Goal: Task Accomplishment & Management: Complete application form

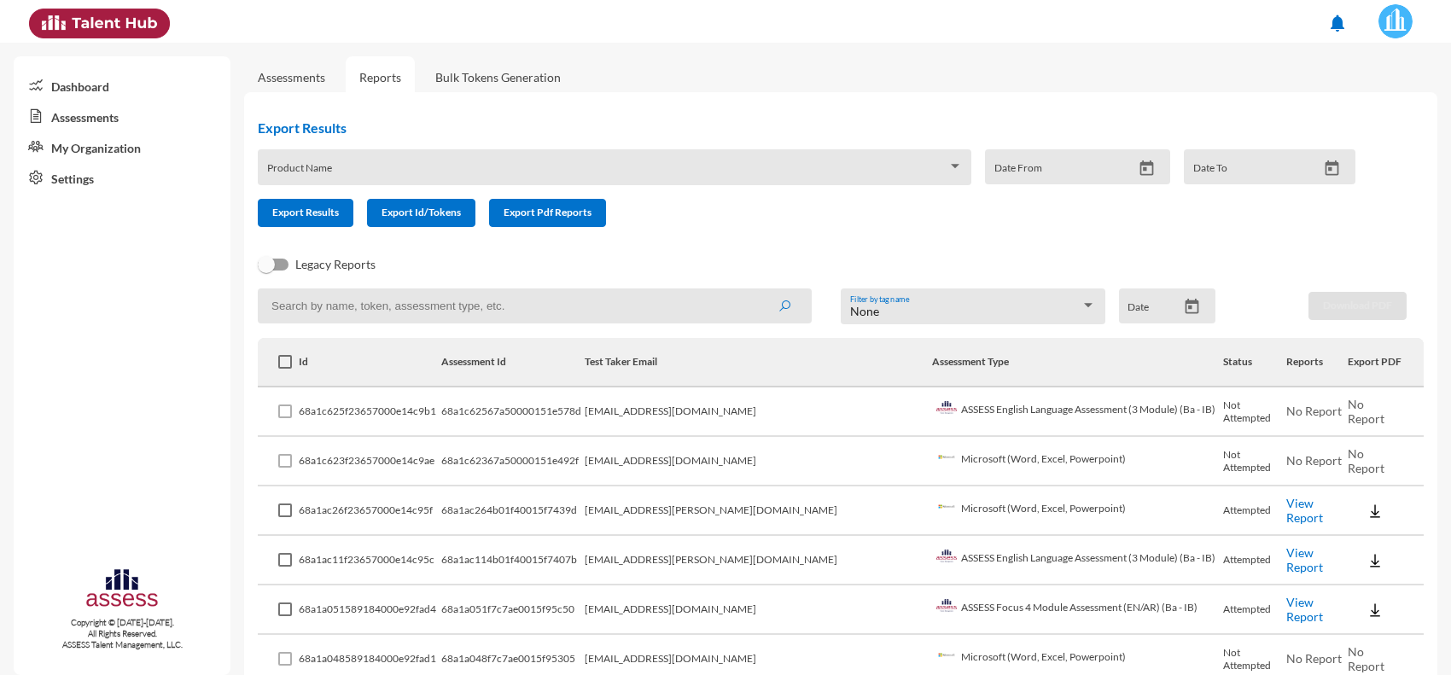
click at [859, 454] on td "[EMAIL_ADDRESS][DOMAIN_NAME]" at bounding box center [758, 461] width 347 height 49
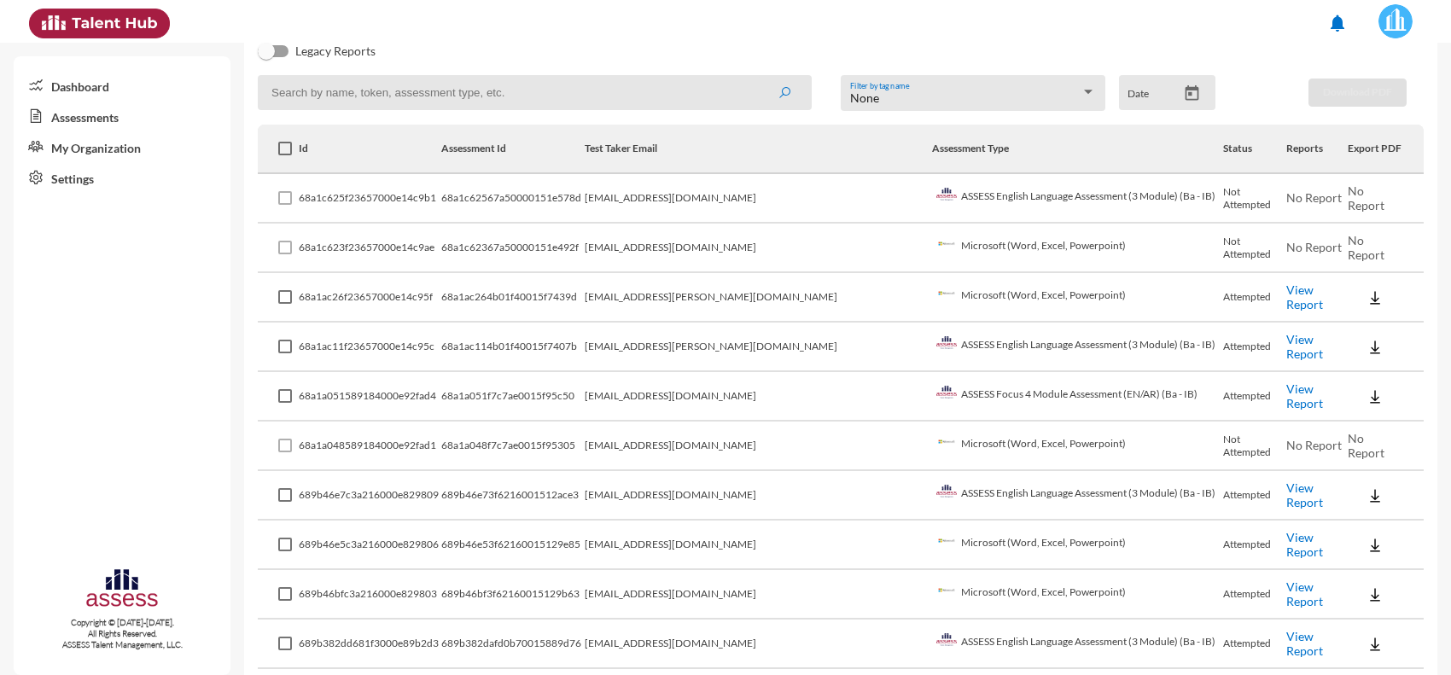
scroll to position [320, 0]
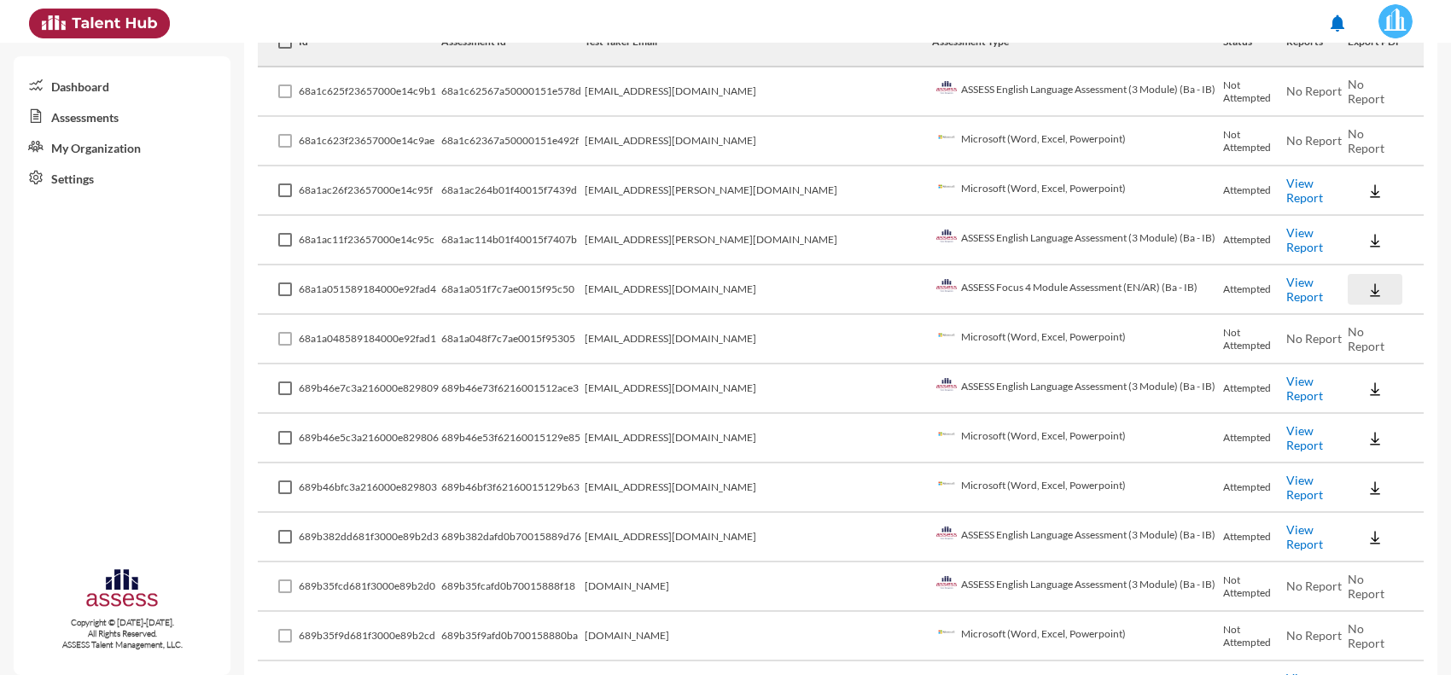
click at [1366, 286] on img at bounding box center [1374, 290] width 17 height 17
click at [1332, 321] on button "EN" at bounding box center [1373, 317] width 96 height 32
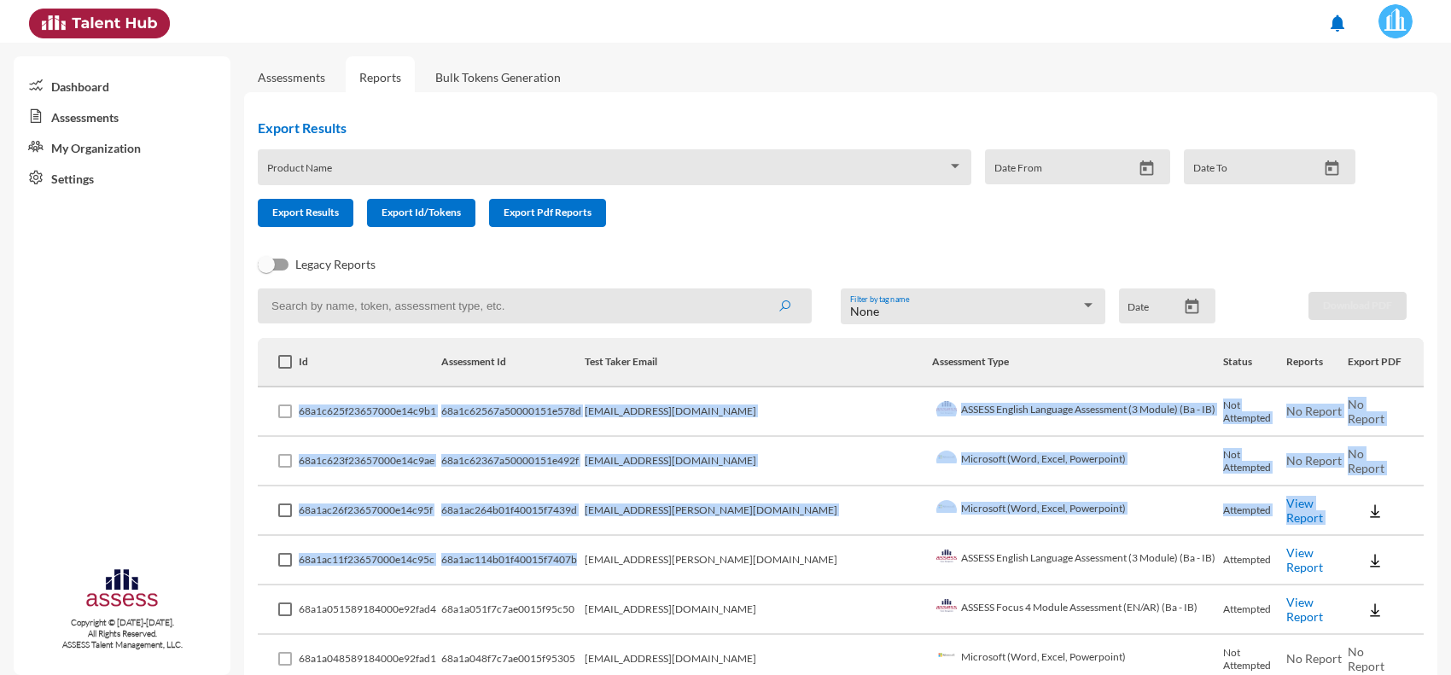
drag, startPoint x: 301, startPoint y: 410, endPoint x: 615, endPoint y: 572, distance: 353.4
click at [585, 572] on td "68a1ac114b01f40015f7407b" at bounding box center [512, 560] width 143 height 49
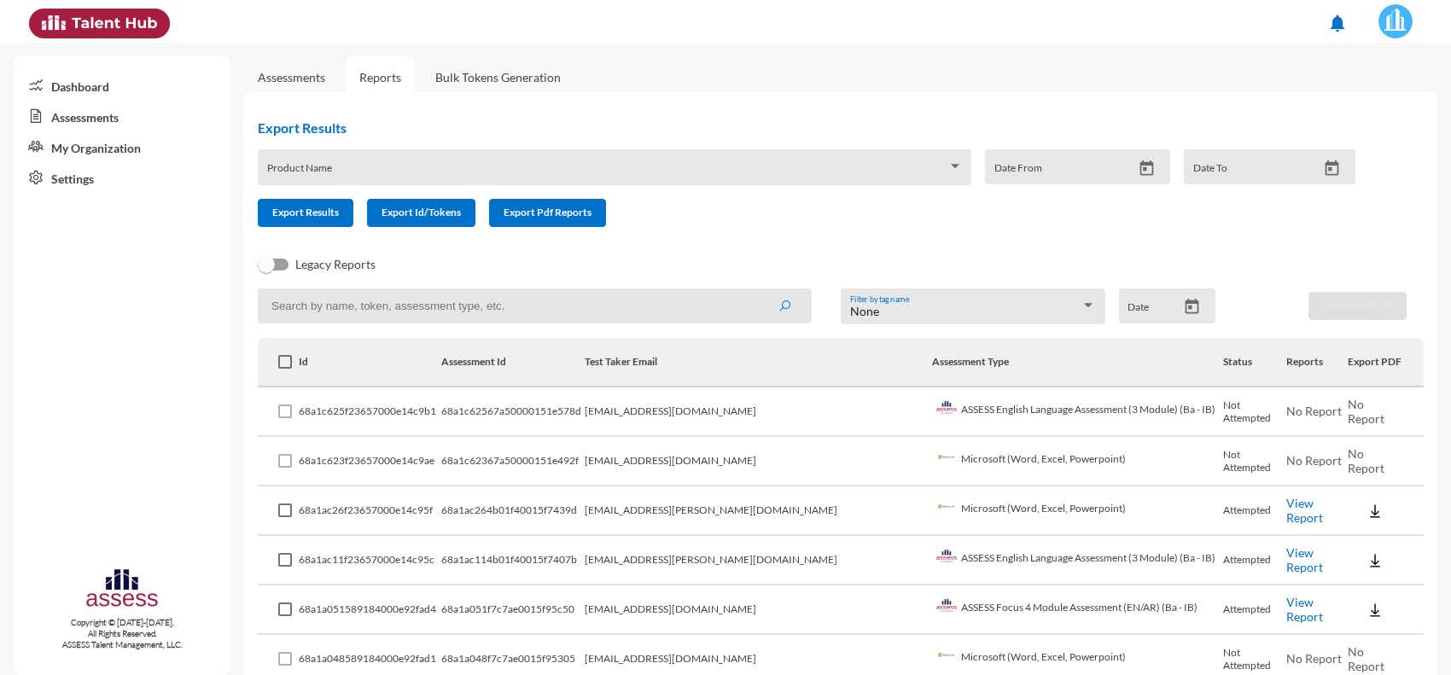
click at [271, 350] on th at bounding box center [278, 362] width 41 height 49
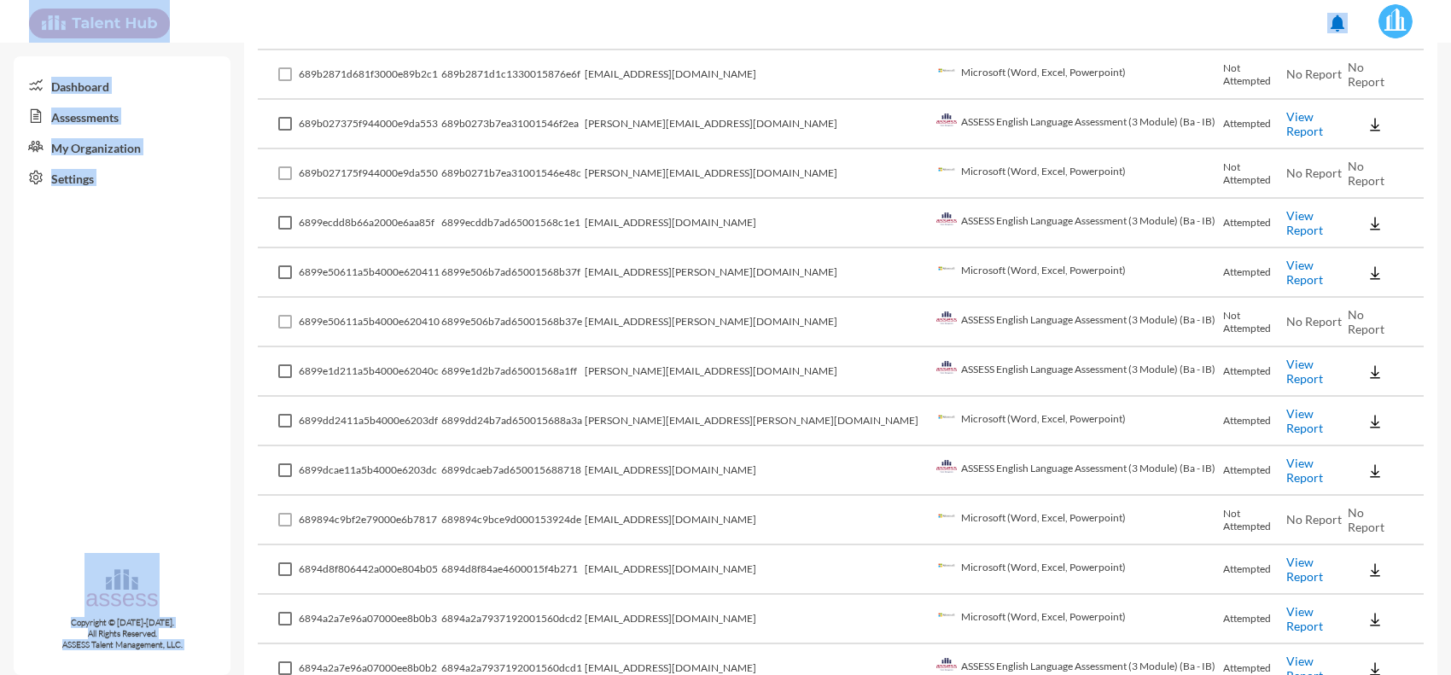
scroll to position [1263, 0]
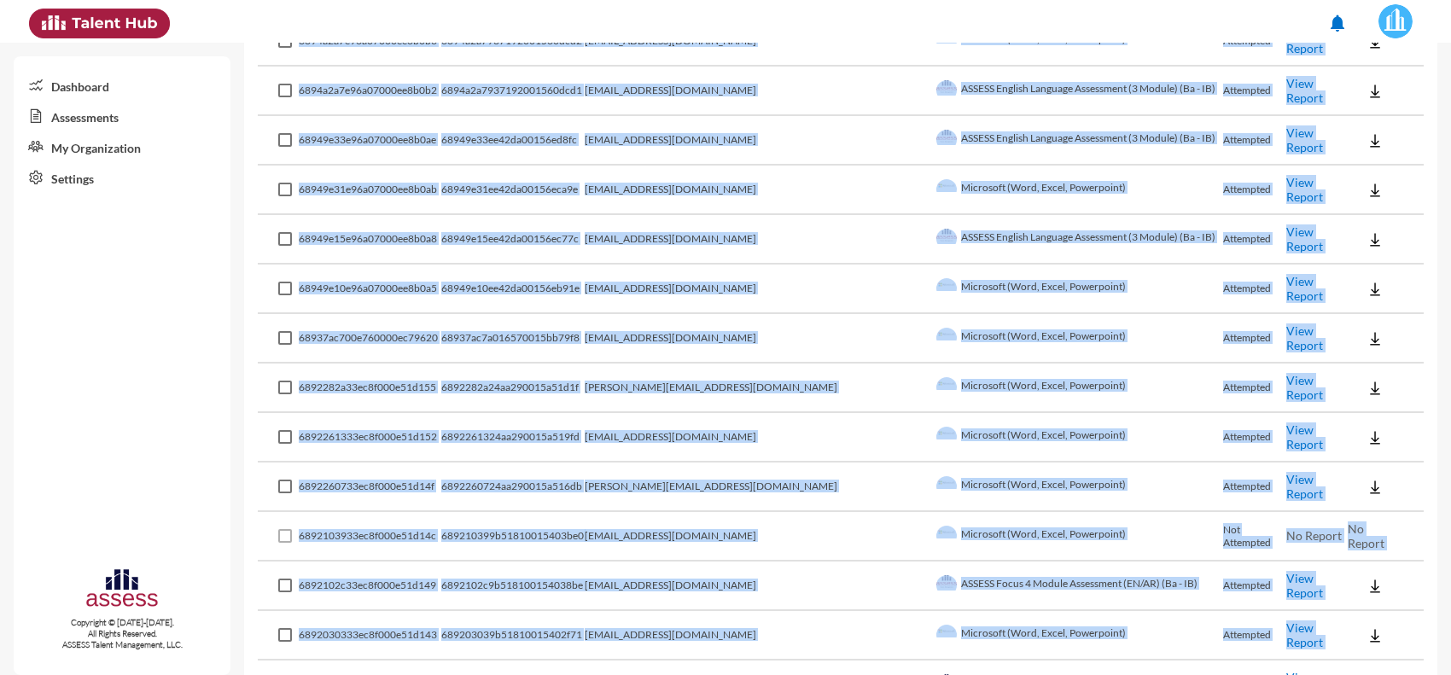
drag, startPoint x: 300, startPoint y: 408, endPoint x: 719, endPoint y: 659, distance: 487.6
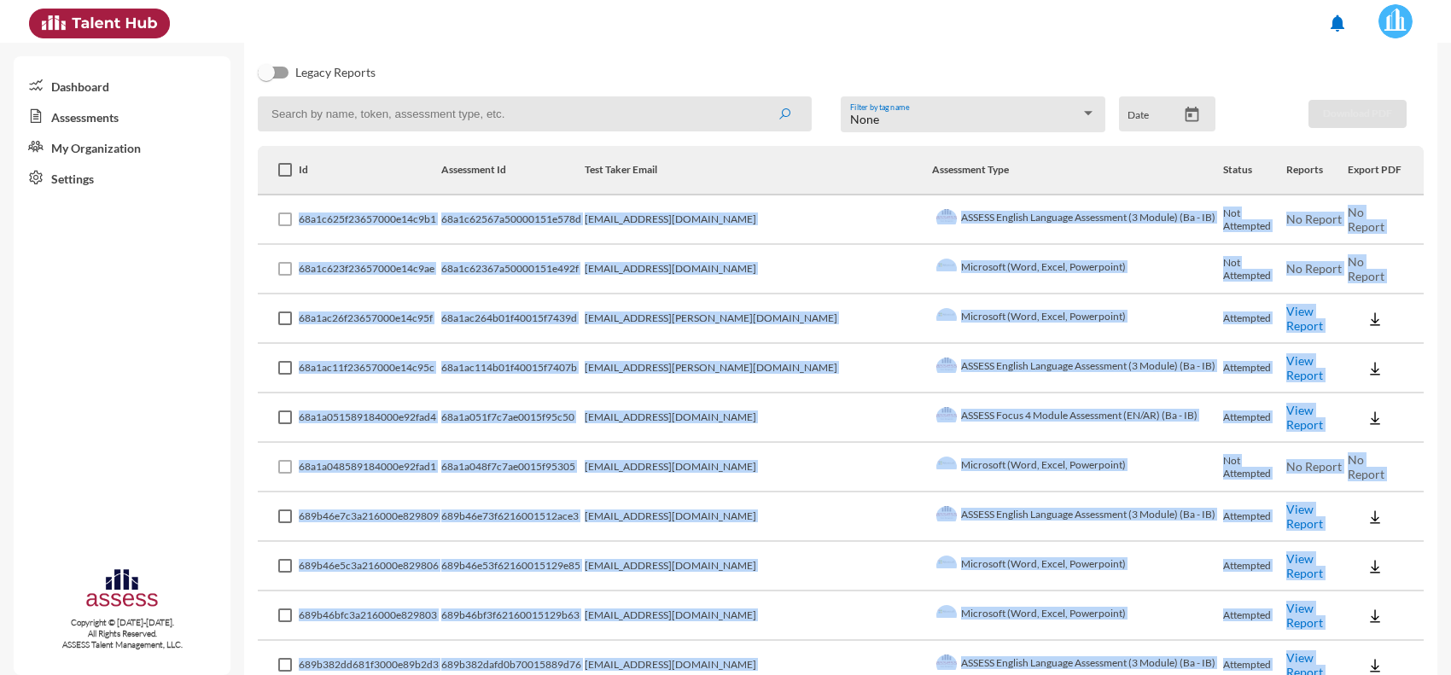
scroll to position [0, 0]
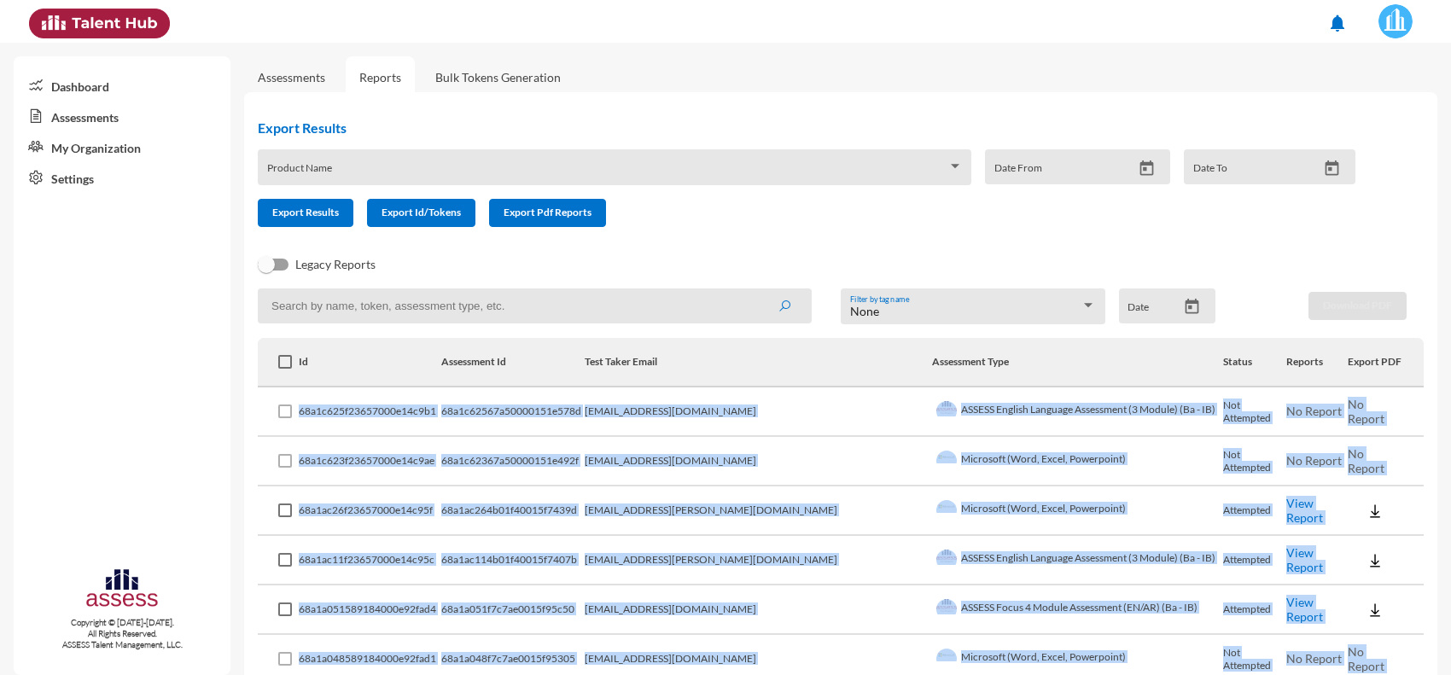
click at [758, 395] on td "[EMAIL_ADDRESS][DOMAIN_NAME]" at bounding box center [758, 411] width 347 height 49
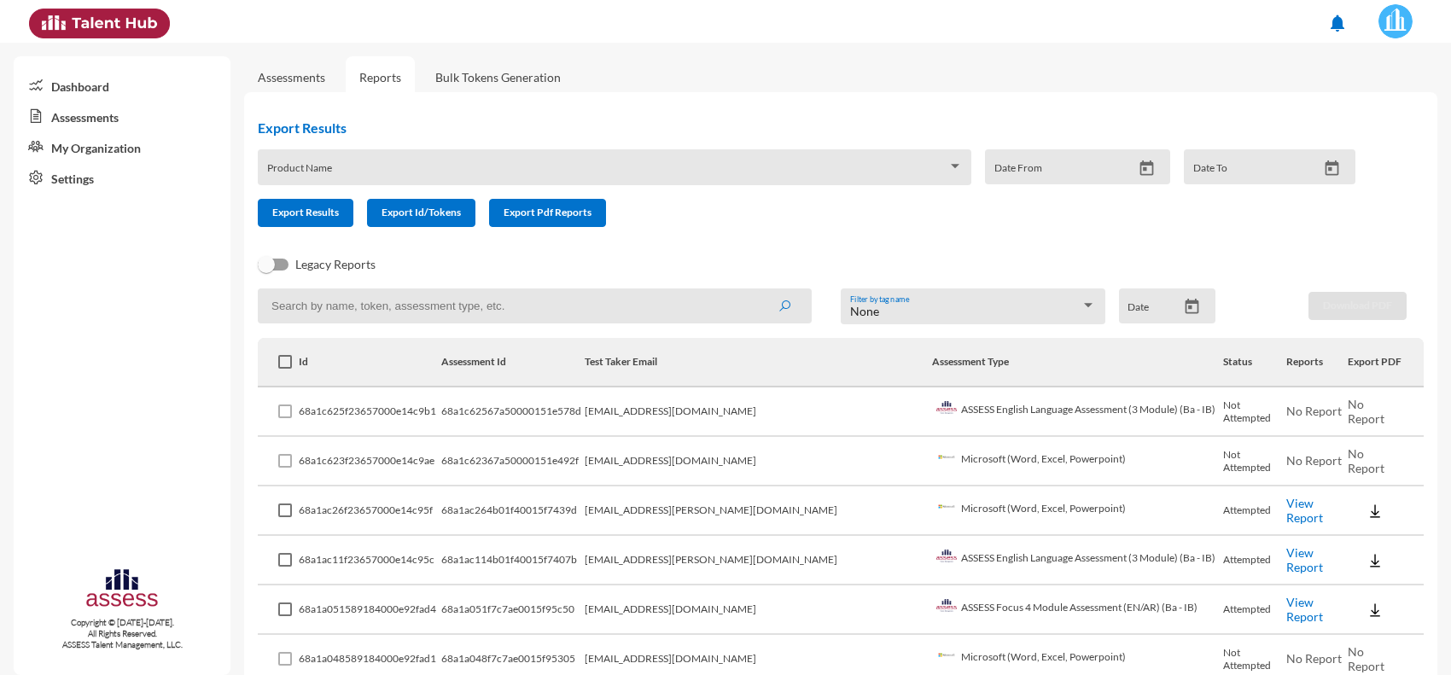
drag, startPoint x: 267, startPoint y: 299, endPoint x: 398, endPoint y: 373, distance: 150.2
click at [398, 373] on th "Id" at bounding box center [370, 362] width 143 height 49
click at [284, 71] on link "Assessments" at bounding box center [291, 77] width 67 height 15
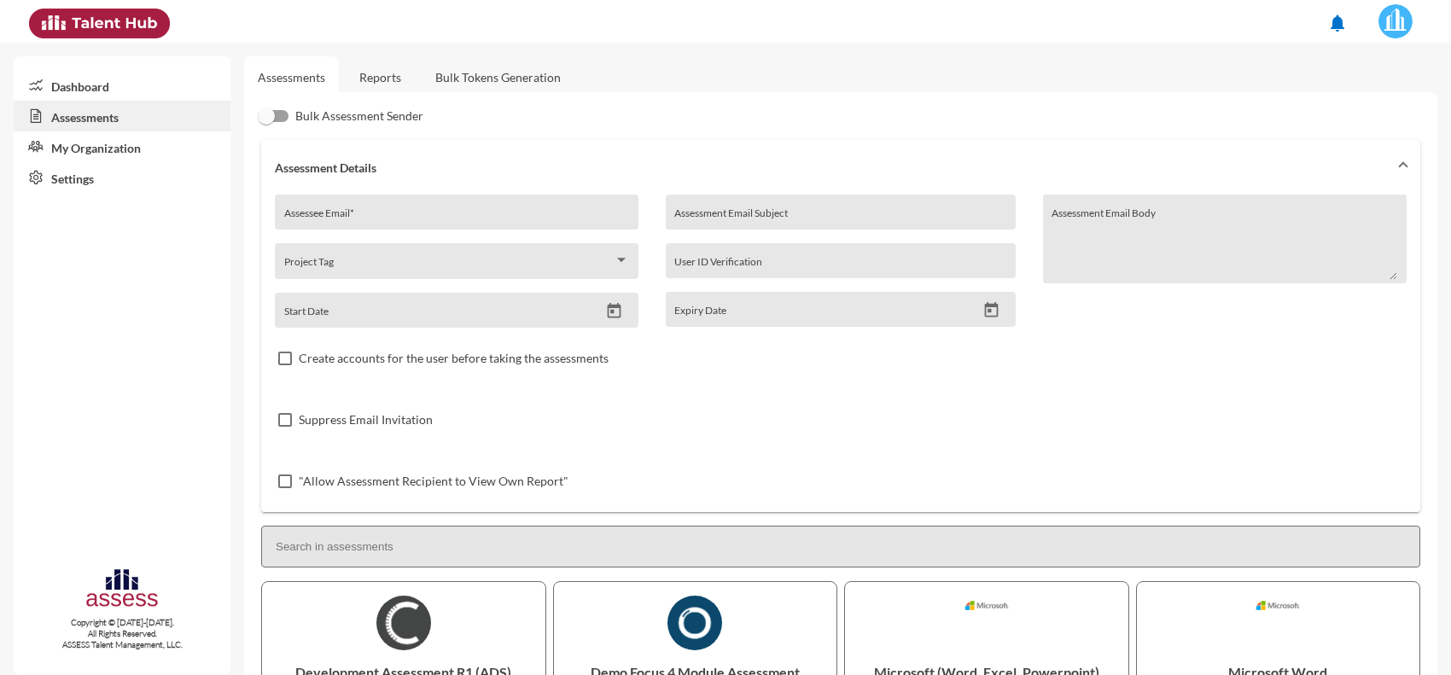
drag, startPoint x: 393, startPoint y: 213, endPoint x: 393, endPoint y: 205, distance: 8.6
click at [393, 212] on input "Assessee Email *" at bounding box center [457, 219] width 346 height 14
paste input "[EMAIL_ADDRESS][DOMAIN_NAME]"
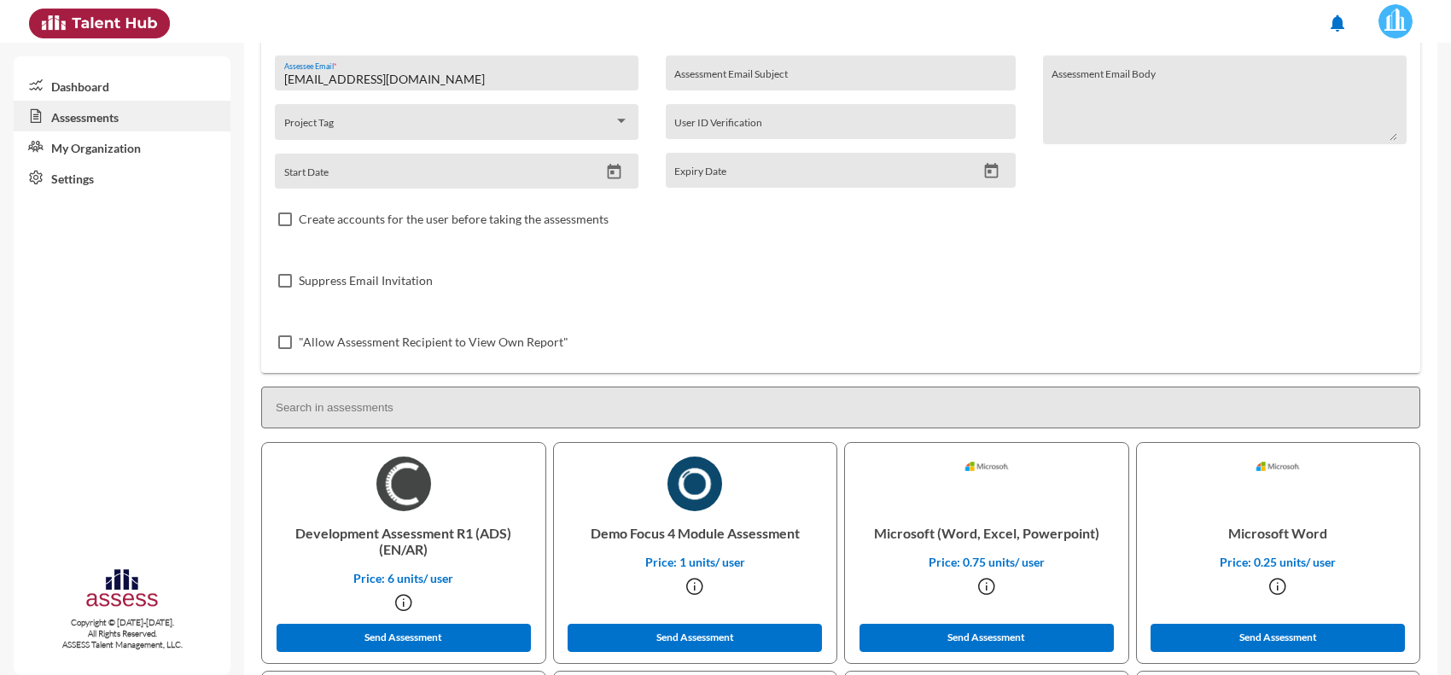
scroll to position [320, 0]
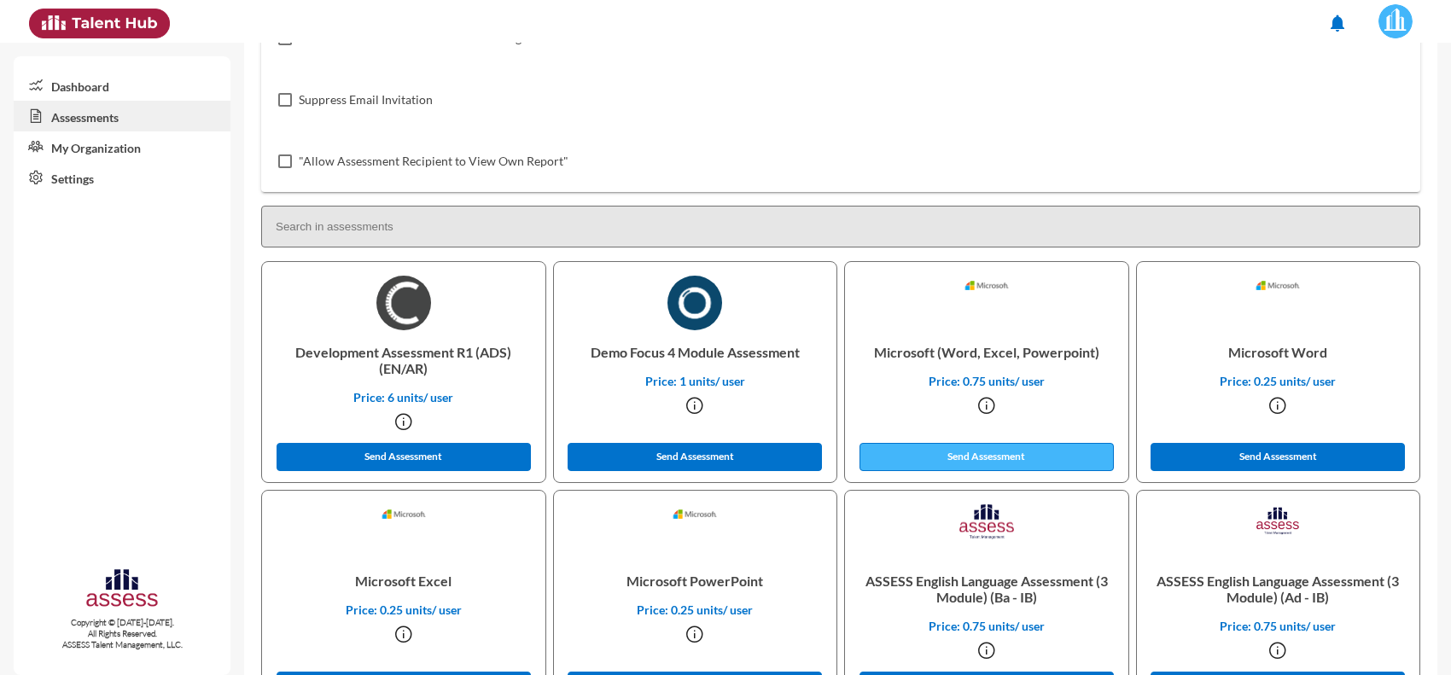
type input "[EMAIL_ADDRESS][DOMAIN_NAME]"
click at [917, 467] on button "Send Assessment" at bounding box center [986, 457] width 254 height 28
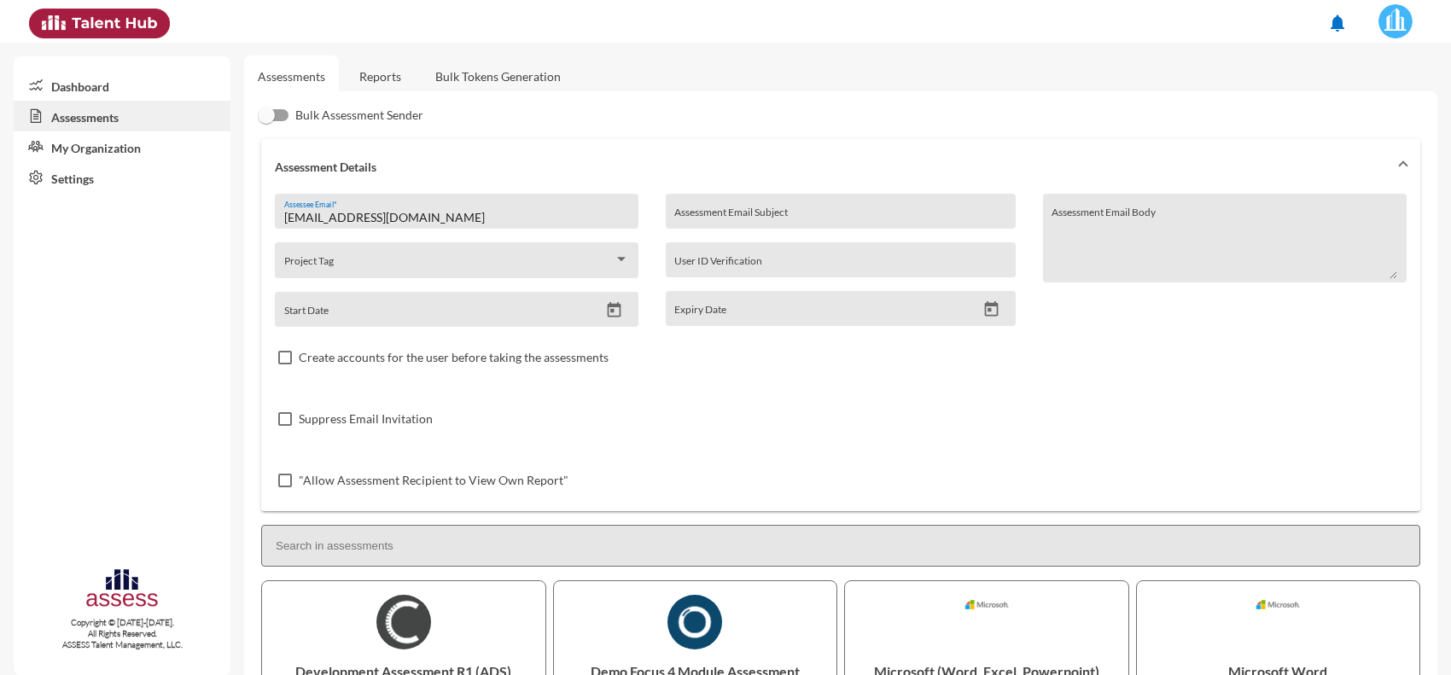
scroll to position [0, 0]
